Goal: Information Seeking & Learning: Learn about a topic

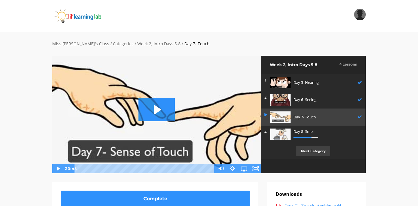
click at [113, 45] on link "Categories" at bounding box center [123, 44] width 21 height 6
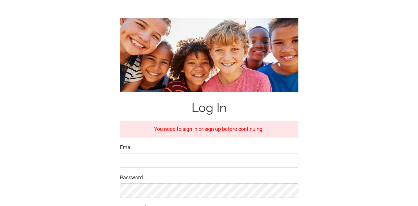
scroll to position [46, 0]
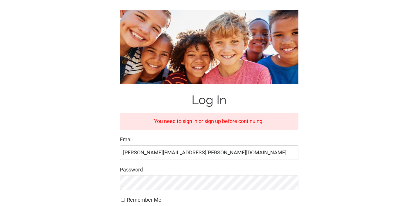
type input "jane.goaslind@gmail.com"
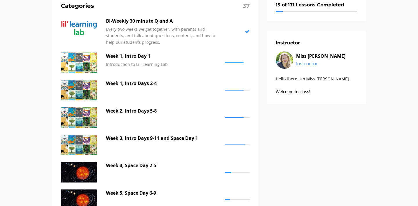
scroll to position [63, 0]
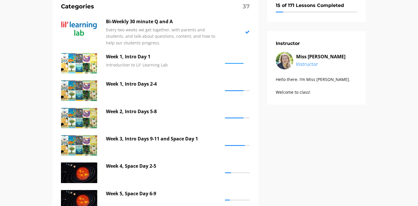
click at [120, 55] on p "Week 1, Intro Day 1" at bounding box center [164, 57] width 116 height 8
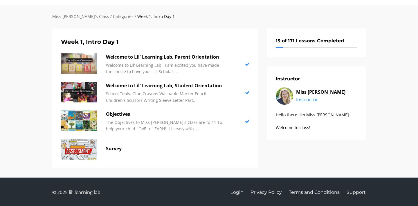
scroll to position [27, 0]
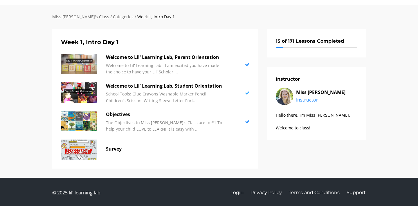
click at [92, 89] on img at bounding box center [79, 93] width 36 height 20
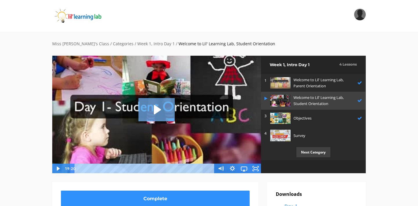
click at [159, 106] on icon "Play Video: sites/2147505858/video/E6oWyiKlTD2exID0Ku9H_Day_1-_Student_Orientat…" at bounding box center [157, 109] width 36 height 23
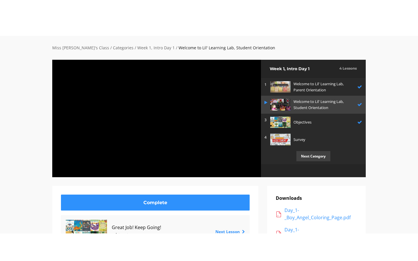
scroll to position [24, 0]
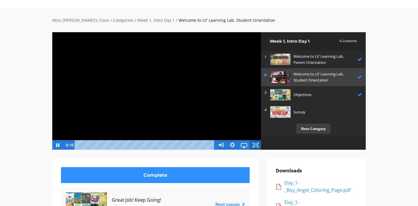
click at [257, 146] on rect "Fullscreen" at bounding box center [255, 145] width 3 height 2
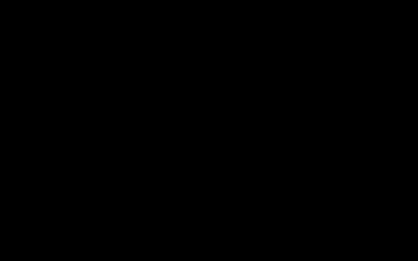
click at [257, 180] on div at bounding box center [209, 130] width 418 height 261
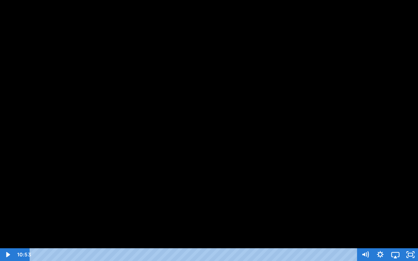
click at [257, 180] on div at bounding box center [209, 130] width 418 height 261
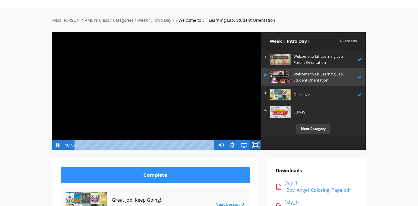
click at [257, 146] on icon "Fullscreen" at bounding box center [256, 145] width 14 height 12
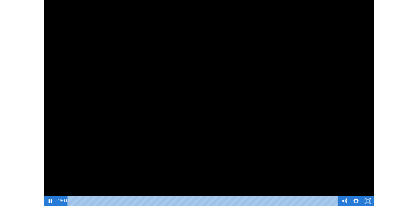
scroll to position [0, 0]
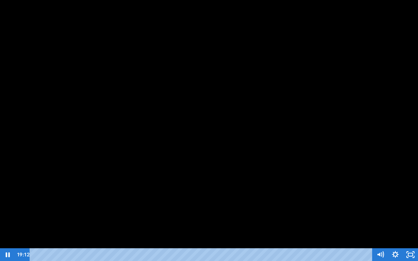
click at [266, 195] on div at bounding box center [209, 130] width 418 height 261
click at [4, 206] on icon "Play Video" at bounding box center [8, 255] width 18 height 15
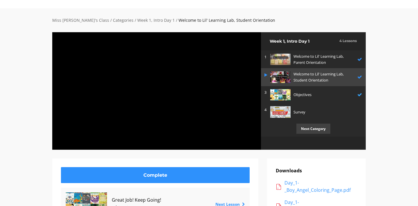
click at [304, 93] on p "Objectives" at bounding box center [324, 95] width 61 height 6
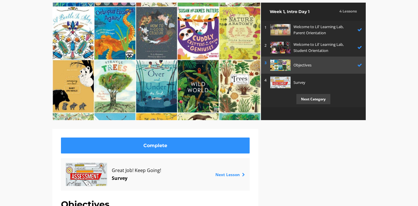
scroll to position [49, 0]
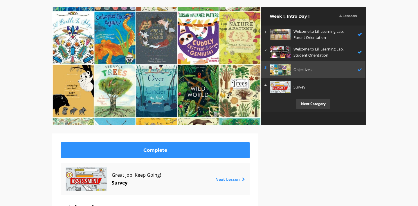
click at [297, 44] on link "2 Welcome to Lil' Learning Lab, Student Orientation" at bounding box center [313, 52] width 105 height 18
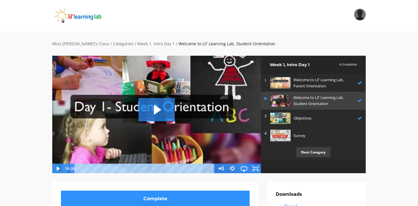
click at [309, 80] on p "Welcome to Lil' Learning Lab, Parent Orientation" at bounding box center [324, 83] width 61 height 12
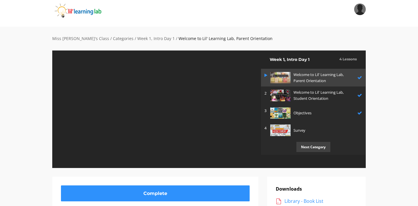
scroll to position [54, 0]
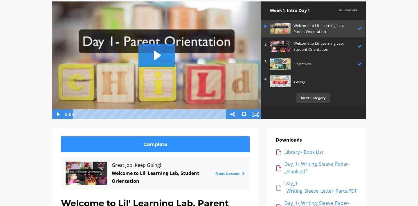
click at [309, 80] on p "Survey" at bounding box center [327, 81] width 66 height 6
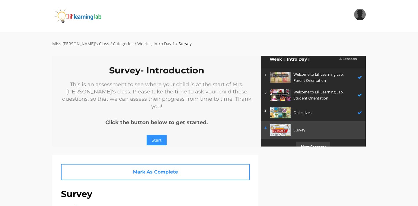
scroll to position [4, 0]
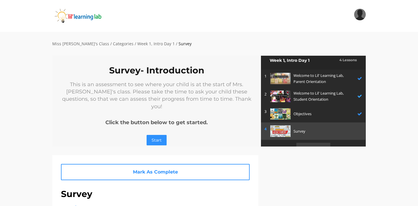
click at [309, 95] on p "Welcome to Lil' Learning Lab, Student Orientation" at bounding box center [324, 96] width 61 height 12
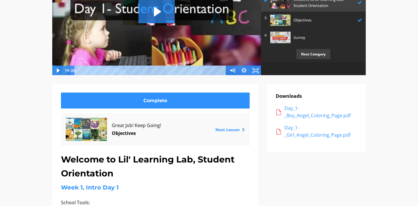
scroll to position [105, 0]
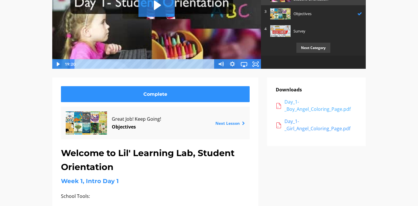
click at [308, 107] on div "Day_1-_Boy_Angel_Coloring_Page.pdf" at bounding box center [321, 105] width 73 height 15
click at [304, 128] on div "Day_1-_Girl_Angel_Coloring_Page.pdf" at bounding box center [321, 125] width 73 height 15
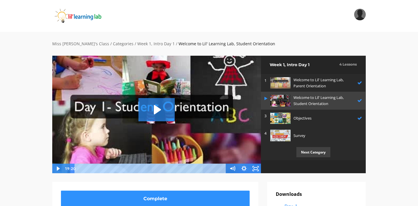
scroll to position [0, 0]
click at [137, 44] on link "Week 1, Intro Day 1" at bounding box center [155, 44] width 37 height 6
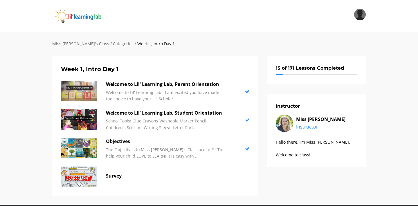
click at [113, 44] on link "Categories" at bounding box center [123, 44] width 21 height 6
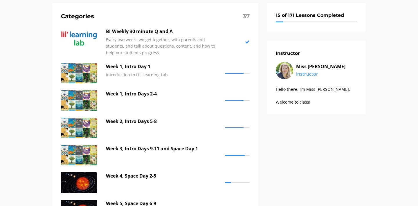
scroll to position [53, 0]
click at [139, 101] on div "Week 1, Intro Days 2-4" at bounding box center [164, 100] width 116 height 20
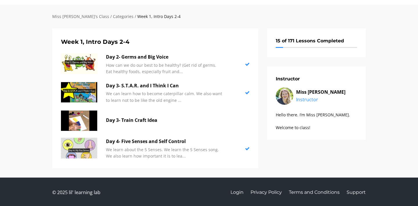
scroll to position [25, 0]
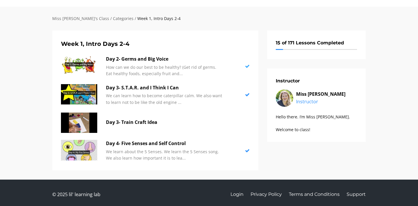
click at [154, 63] on div "Day 2- Germs and Big Voice How can we do our best to be healthy? (Get rid of ge…" at bounding box center [164, 65] width 116 height 21
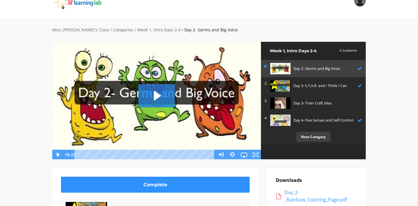
scroll to position [11, 0]
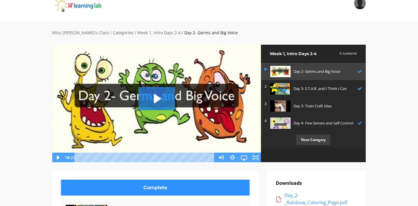
click at [322, 91] on p "Day 3- S.T.A.R. and I Think I Can" at bounding box center [324, 89] width 61 height 6
